Goal: Task Accomplishment & Management: Complete application form

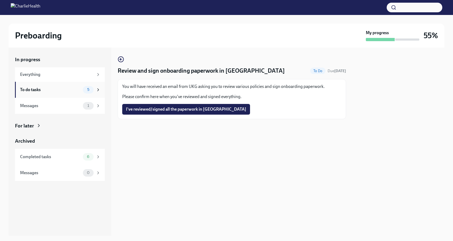
click at [48, 92] on div "To do tasks" at bounding box center [50, 90] width 61 height 6
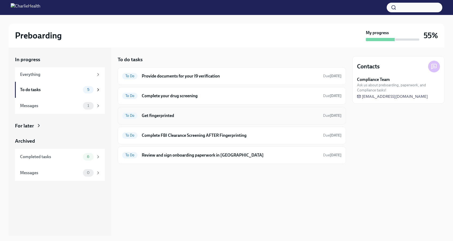
click at [162, 114] on h6 "Get fingerprinted" at bounding box center [230, 116] width 177 height 6
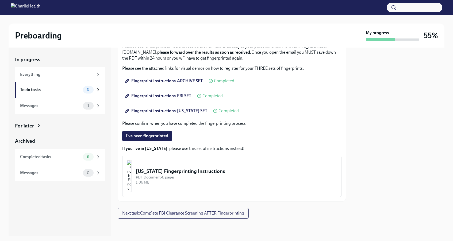
scroll to position [66, 0]
click at [179, 213] on span "Next task : Complete FBI Clearance Screening AFTER Fingerprinting" at bounding box center [183, 213] width 122 height 5
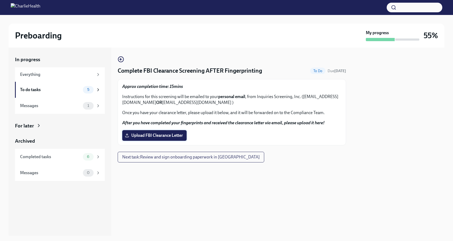
click at [149, 139] on label "Upload FBI Clearance Letter" at bounding box center [154, 135] width 64 height 11
click at [0, 0] on input "Upload FBI Clearance Letter" at bounding box center [0, 0] width 0 height 0
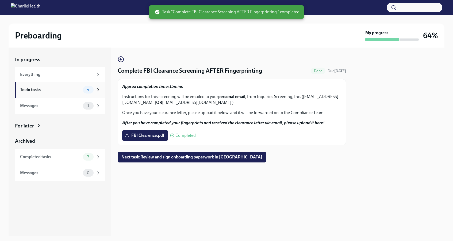
click at [76, 87] on div "To do tasks" at bounding box center [50, 90] width 61 height 6
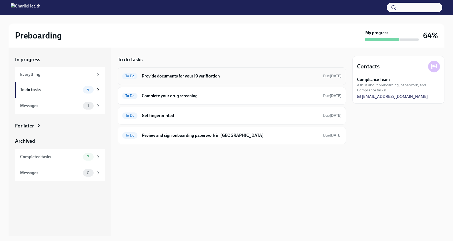
click at [216, 77] on h6 "Provide documents for your I9 verification" at bounding box center [230, 76] width 177 height 6
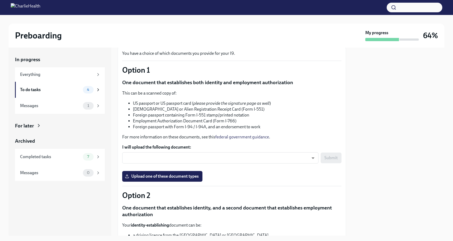
scroll to position [32, 0]
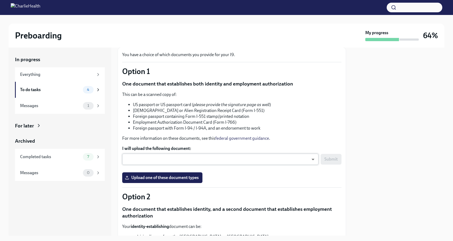
click at [158, 162] on body "Preboarding My progress 64% In progress Everything To do tasks 4 Messages 1 For…" at bounding box center [226, 120] width 453 height 241
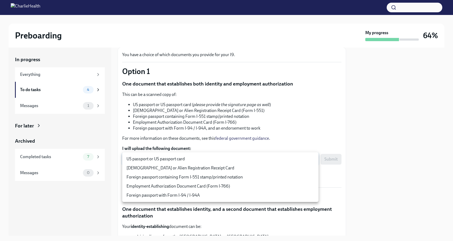
click at [158, 162] on li "US passport or US passport card" at bounding box center [220, 158] width 196 height 9
type input "KnYOjnC8x"
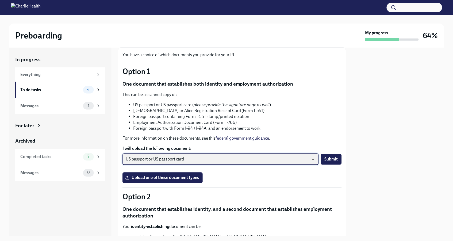
scroll to position [42, 0]
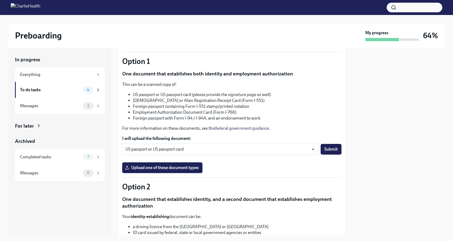
click at [143, 165] on span "Upload one of these document types" at bounding box center [162, 167] width 73 height 5
click at [0, 0] on input "Upload one of these document types" at bounding box center [0, 0] width 0 height 0
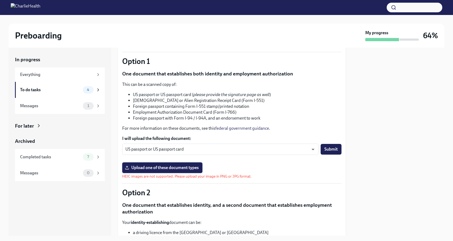
click at [180, 165] on span "Upload one of these document types" at bounding box center [162, 167] width 73 height 5
click at [0, 0] on input "Upload one of these document types" at bounding box center [0, 0] width 0 height 0
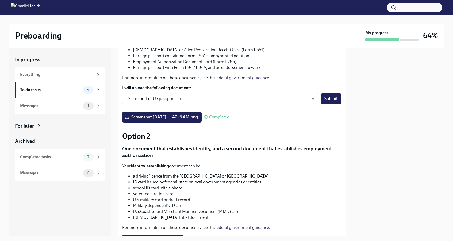
scroll to position [91, 0]
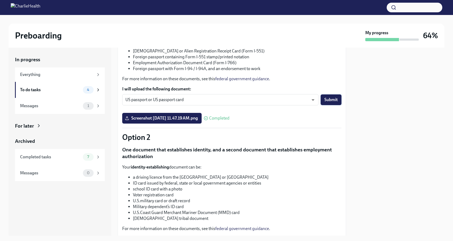
click at [329, 97] on span "Submit" at bounding box center [330, 99] width 13 height 5
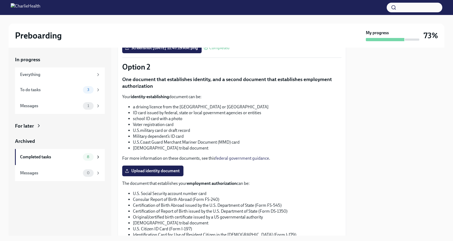
scroll to position [161, 0]
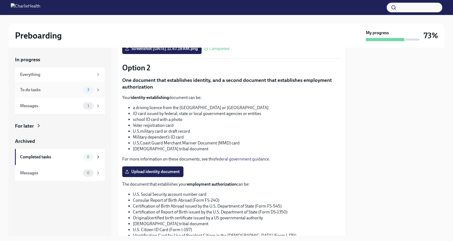
click at [85, 93] on div "To do tasks 3" at bounding box center [60, 90] width 90 height 16
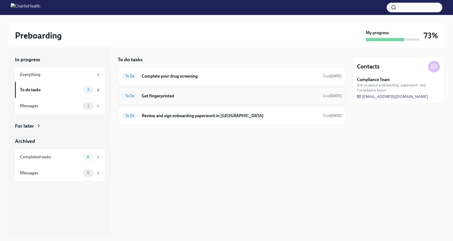
click at [164, 97] on h6 "Get fingerprinted" at bounding box center [230, 96] width 177 height 6
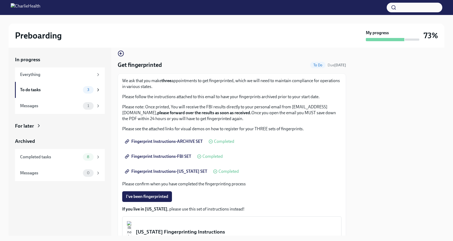
scroll to position [8, 0]
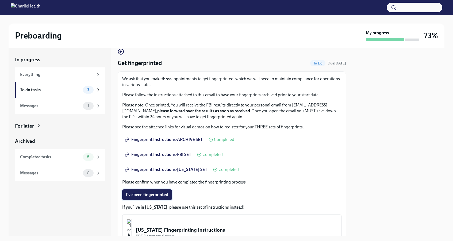
click at [148, 192] on button "I've been fingerprinted" at bounding box center [147, 194] width 50 height 11
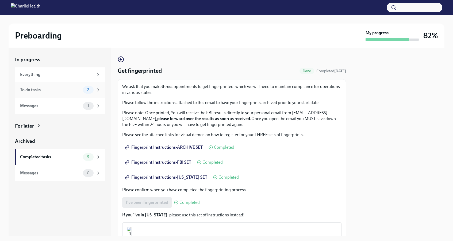
click at [80, 90] on div "To do tasks" at bounding box center [50, 90] width 61 height 6
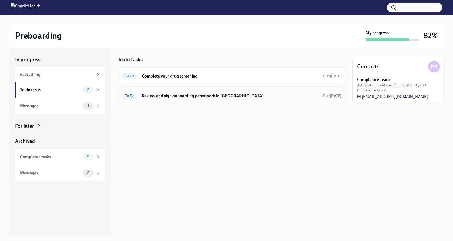
click at [178, 97] on h6 "Review and sign onboarding paperwork in [GEOGRAPHIC_DATA]" at bounding box center [230, 96] width 177 height 6
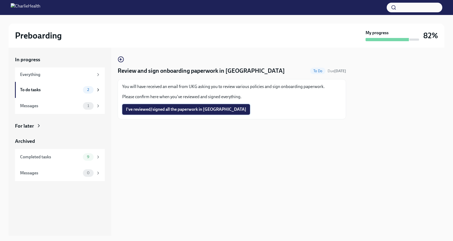
click at [160, 108] on span "I've reviewed/signed all the paperwork in [GEOGRAPHIC_DATA]" at bounding box center [186, 109] width 120 height 5
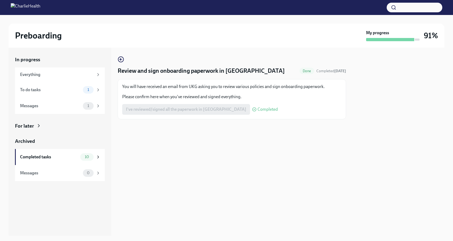
click at [37, 126] on icon at bounding box center [38, 125] width 5 height 5
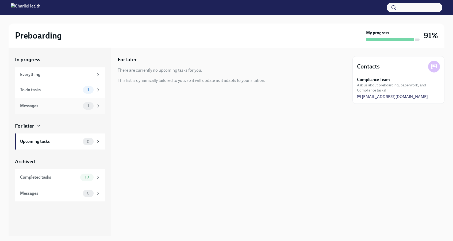
click at [51, 107] on div "Messages" at bounding box center [50, 106] width 61 height 6
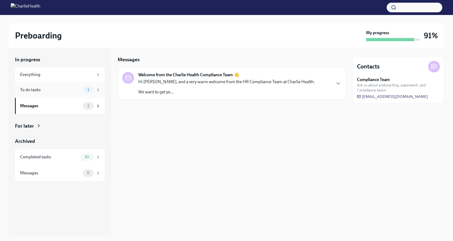
click at [57, 93] on div "To do tasks 1" at bounding box center [60, 89] width 80 height 7
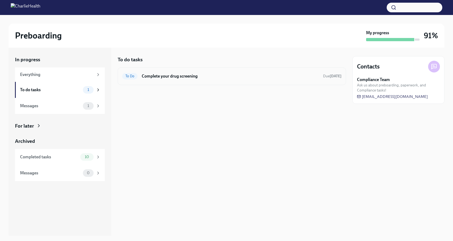
click at [144, 75] on h6 "Complete your drug screening" at bounding box center [230, 76] width 177 height 6
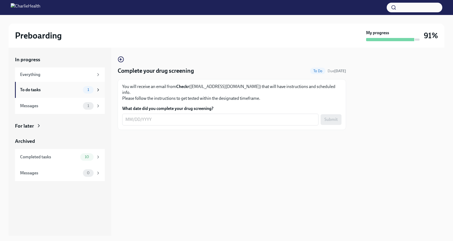
click at [69, 91] on div "To do tasks" at bounding box center [50, 90] width 61 height 6
